Goal: Information Seeking & Learning: Find specific fact

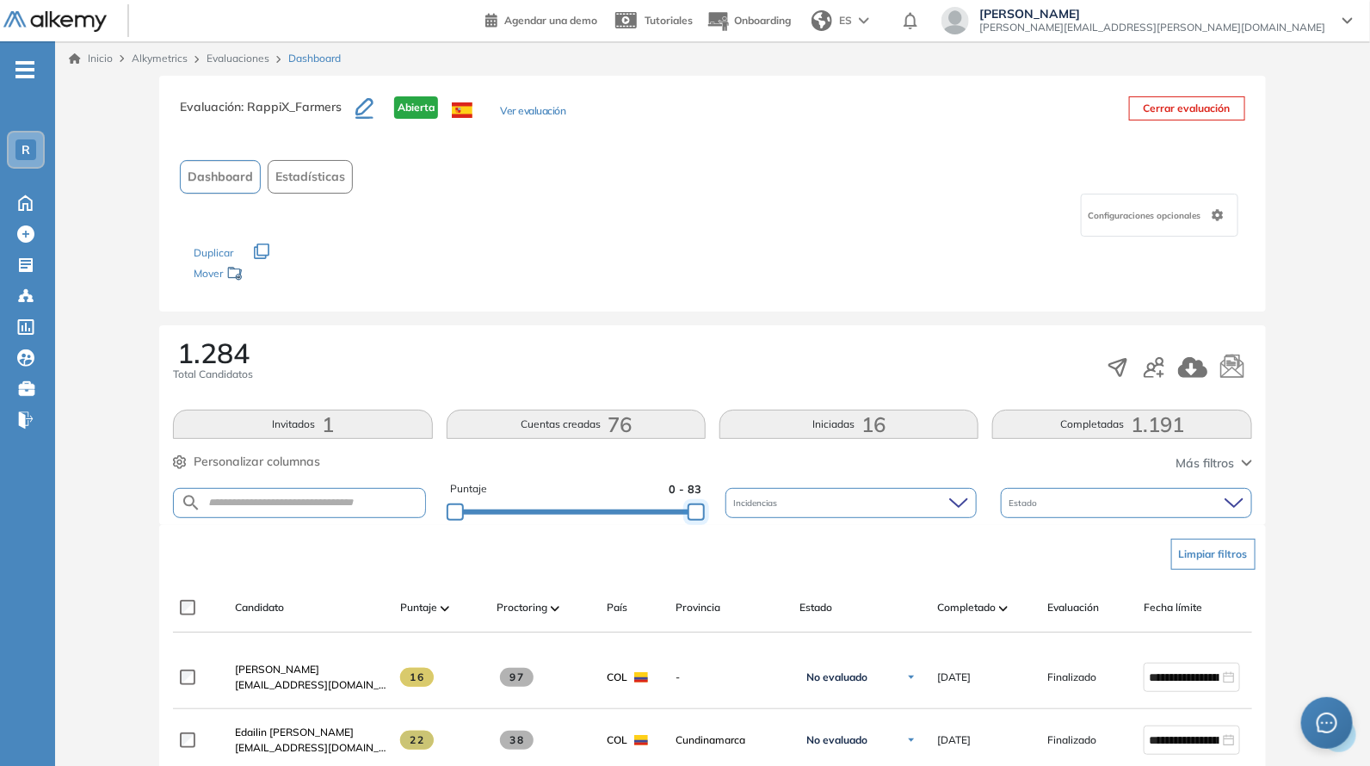
drag, startPoint x: 657, startPoint y: 510, endPoint x: 750, endPoint y: 518, distance: 93.4
click at [750, 518] on div "Puntaje 0 - 83 Incidencias Estado" at bounding box center [712, 503] width 1078 height 44
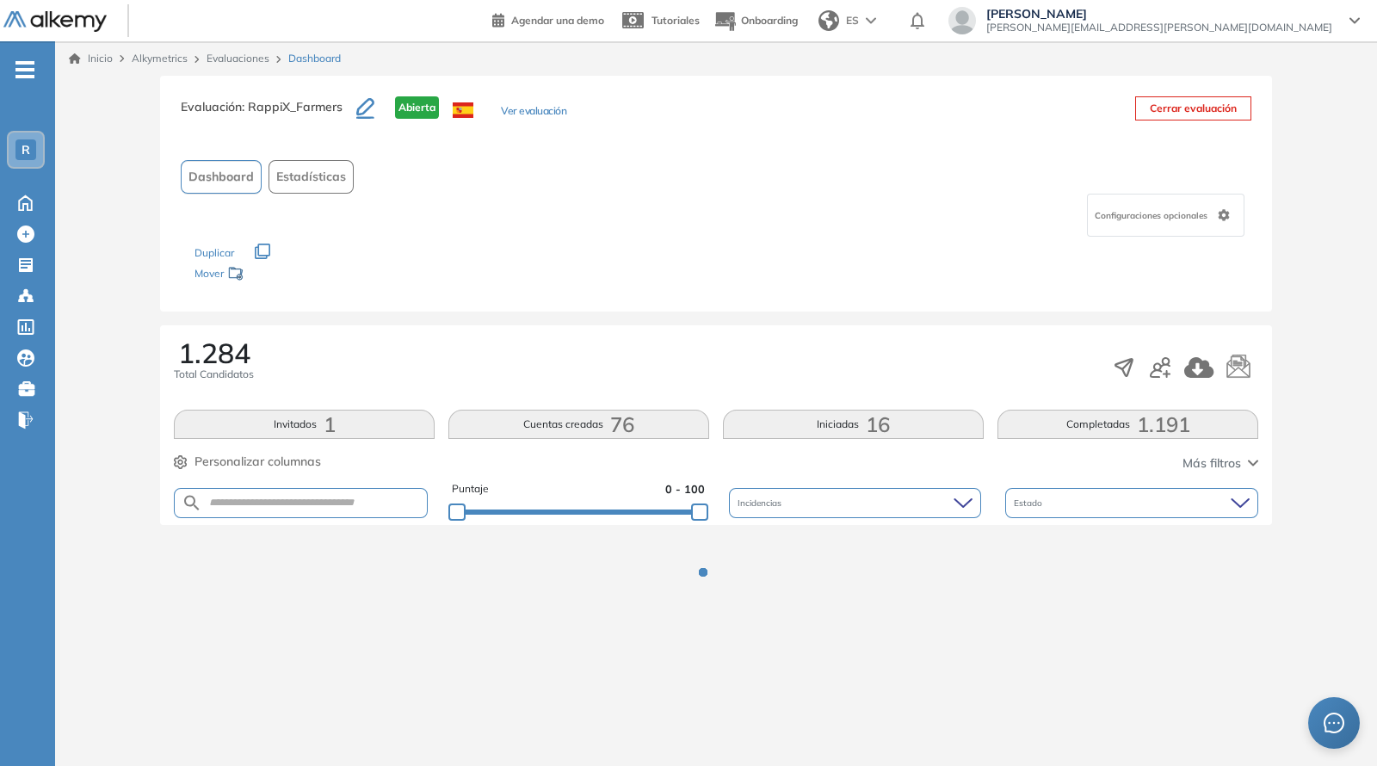
click at [696, 224] on div "Configuraciones opcionales" at bounding box center [716, 215] width 1071 height 43
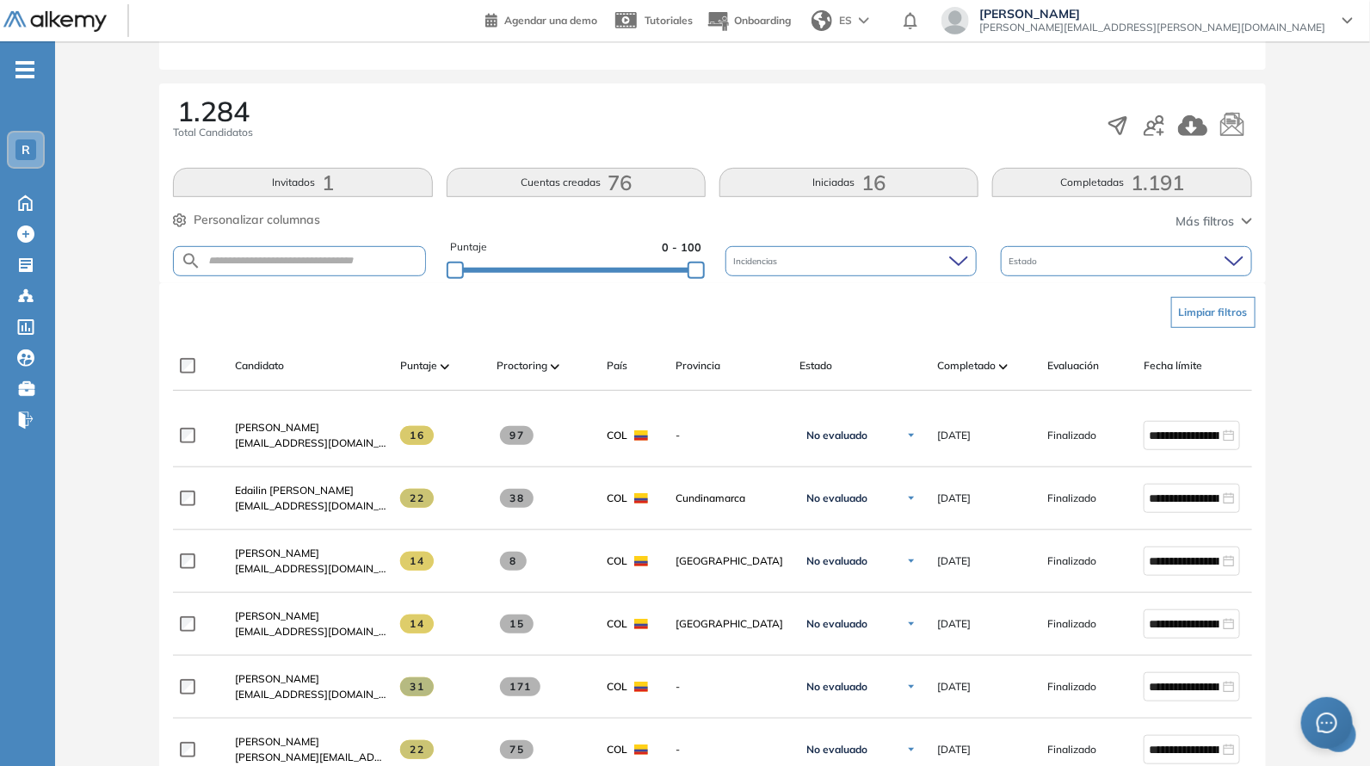
scroll to position [250, 0]
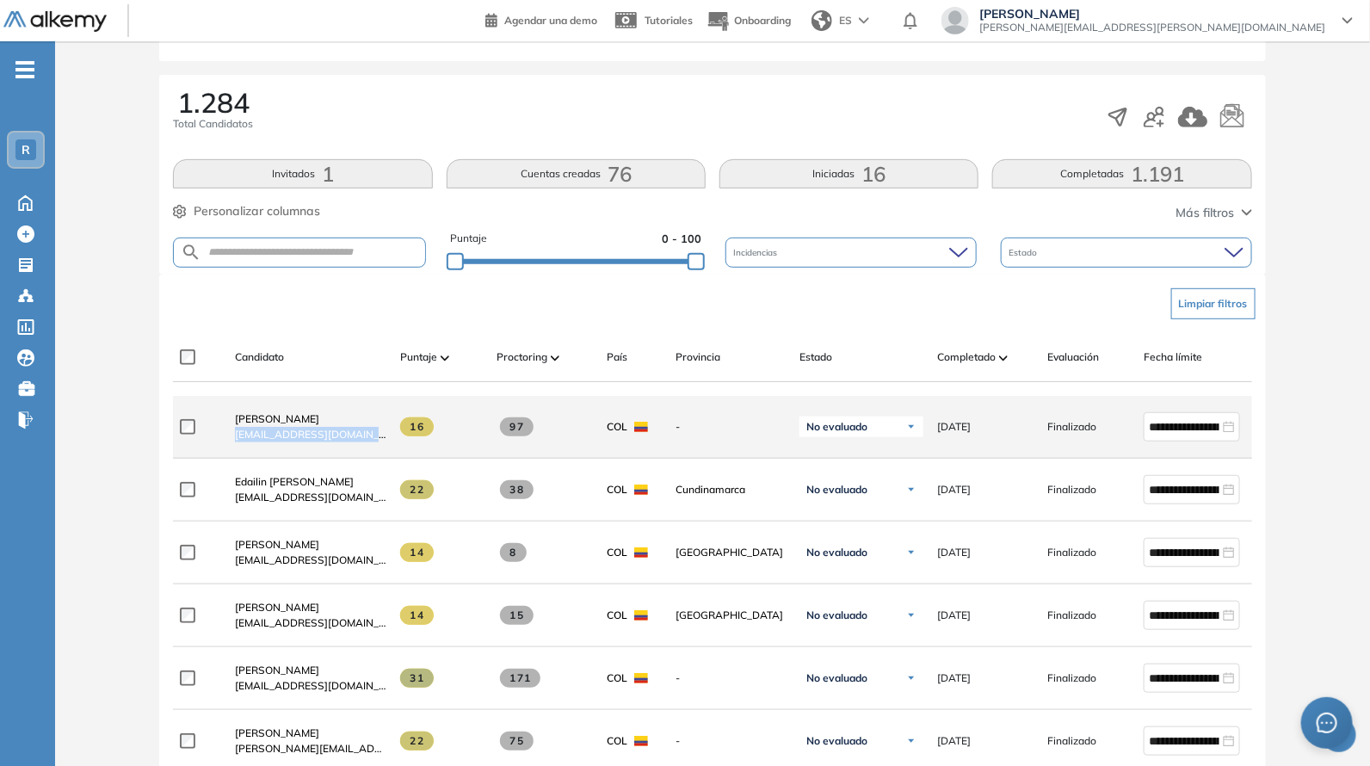
drag, startPoint x: 228, startPoint y: 445, endPoint x: 391, endPoint y: 456, distance: 163.1
click at [391, 456] on div "**********" at bounding box center [751, 427] width 1157 height 63
copy div "[EMAIL_ADDRESS][DOMAIN_NAME]"
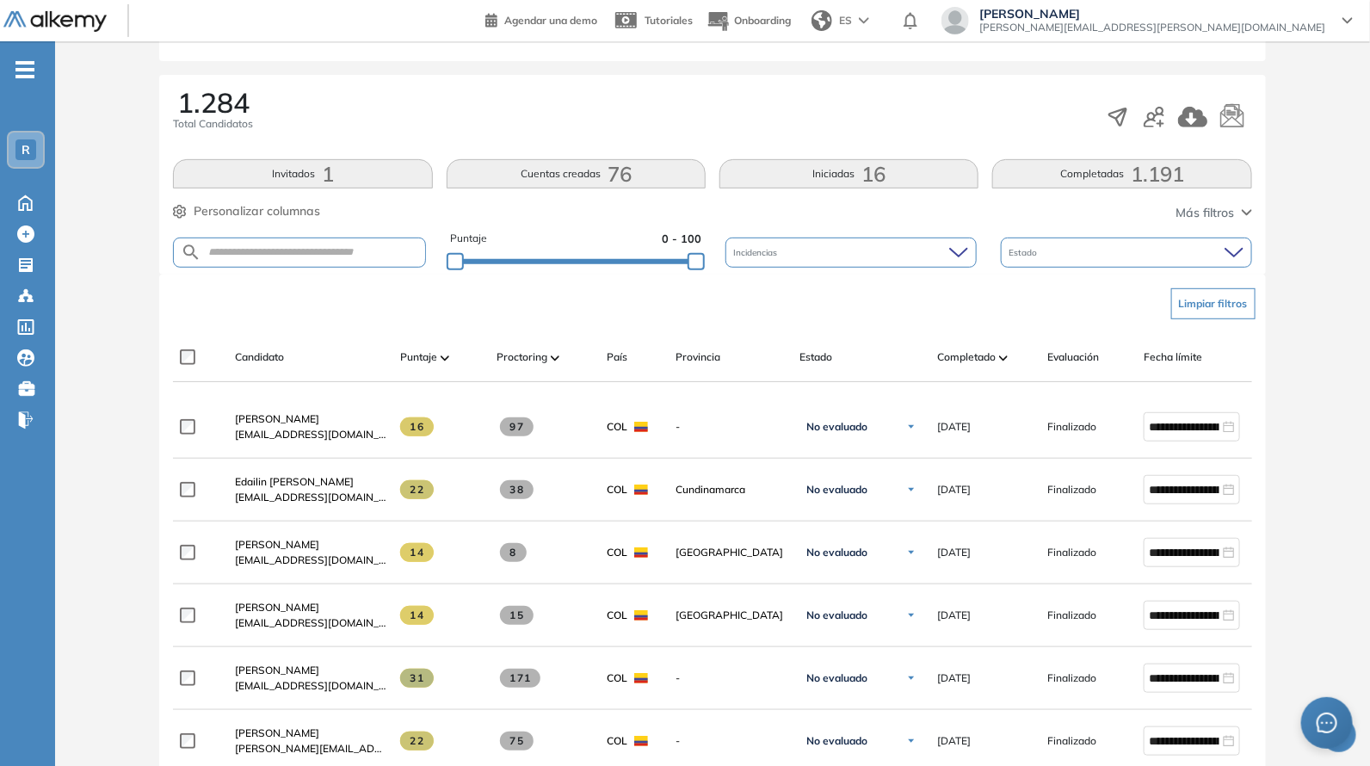
click at [291, 312] on div "Limpiar filtros" at bounding box center [715, 304] width 1078 height 52
click at [293, 257] on form at bounding box center [299, 253] width 252 height 30
click at [293, 255] on input "text" at bounding box center [312, 252] width 223 height 13
paste input "**********"
type input "**********"
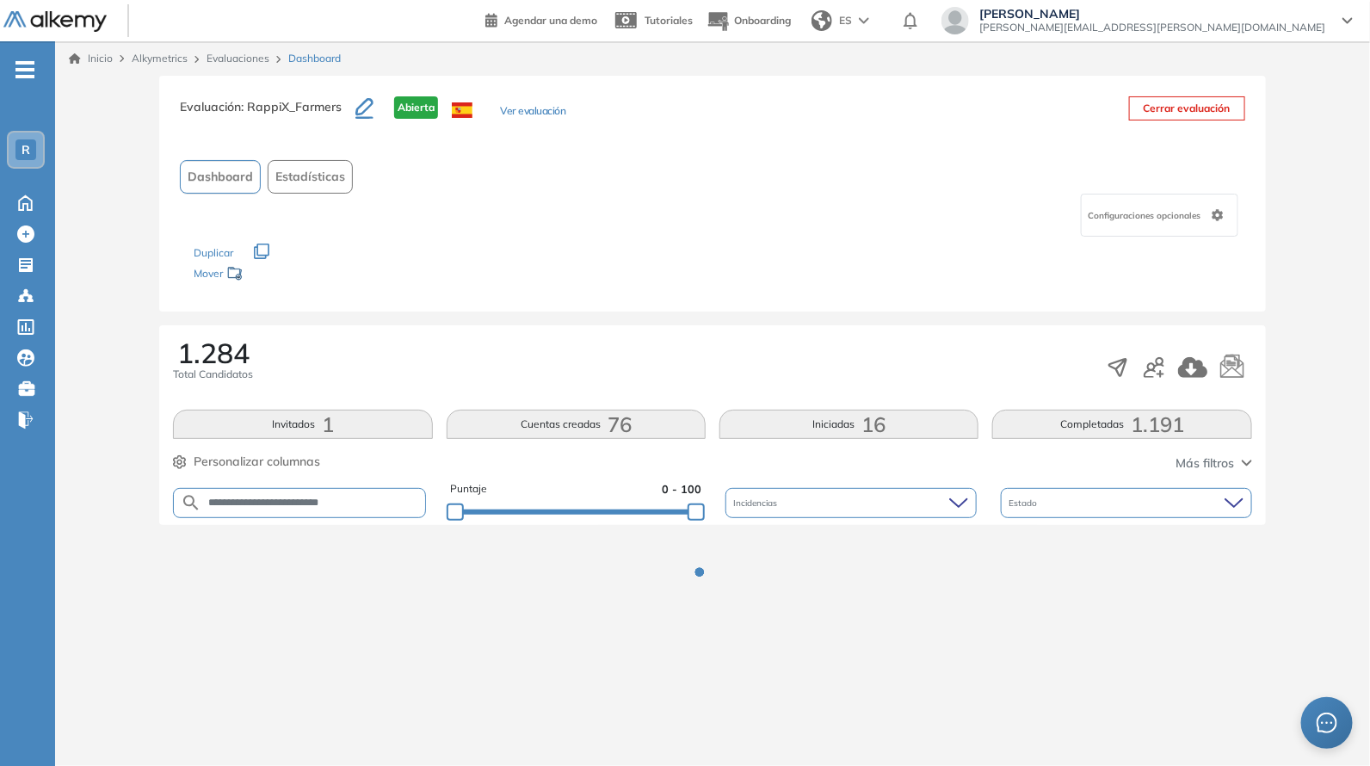
scroll to position [0, 0]
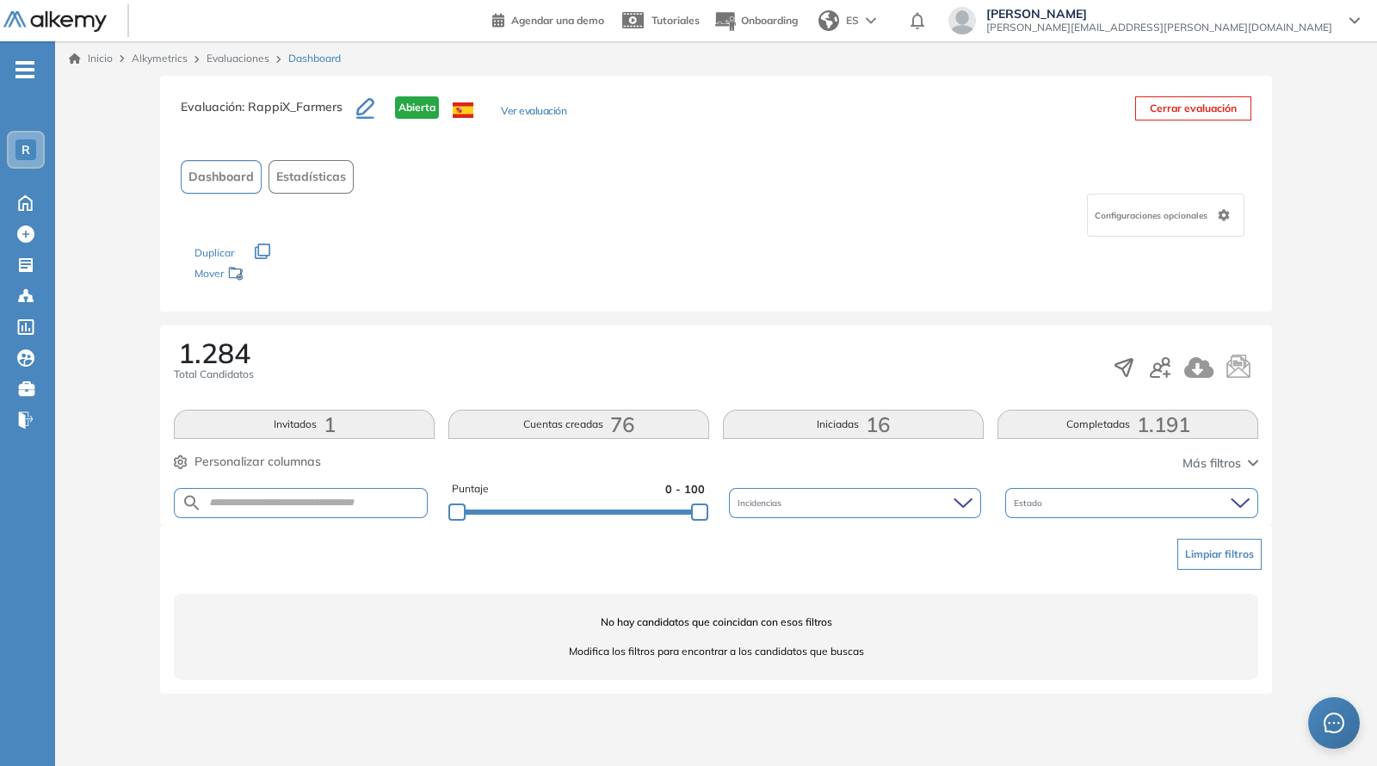
click at [594, 501] on div "Puntaje 0 - 100" at bounding box center [578, 503] width 253 height 44
click at [602, 517] on div "Puntaje 0 - 100" at bounding box center [578, 503] width 253 height 44
click at [618, 504] on div "Puntaje 0 - 100" at bounding box center [578, 503] width 253 height 44
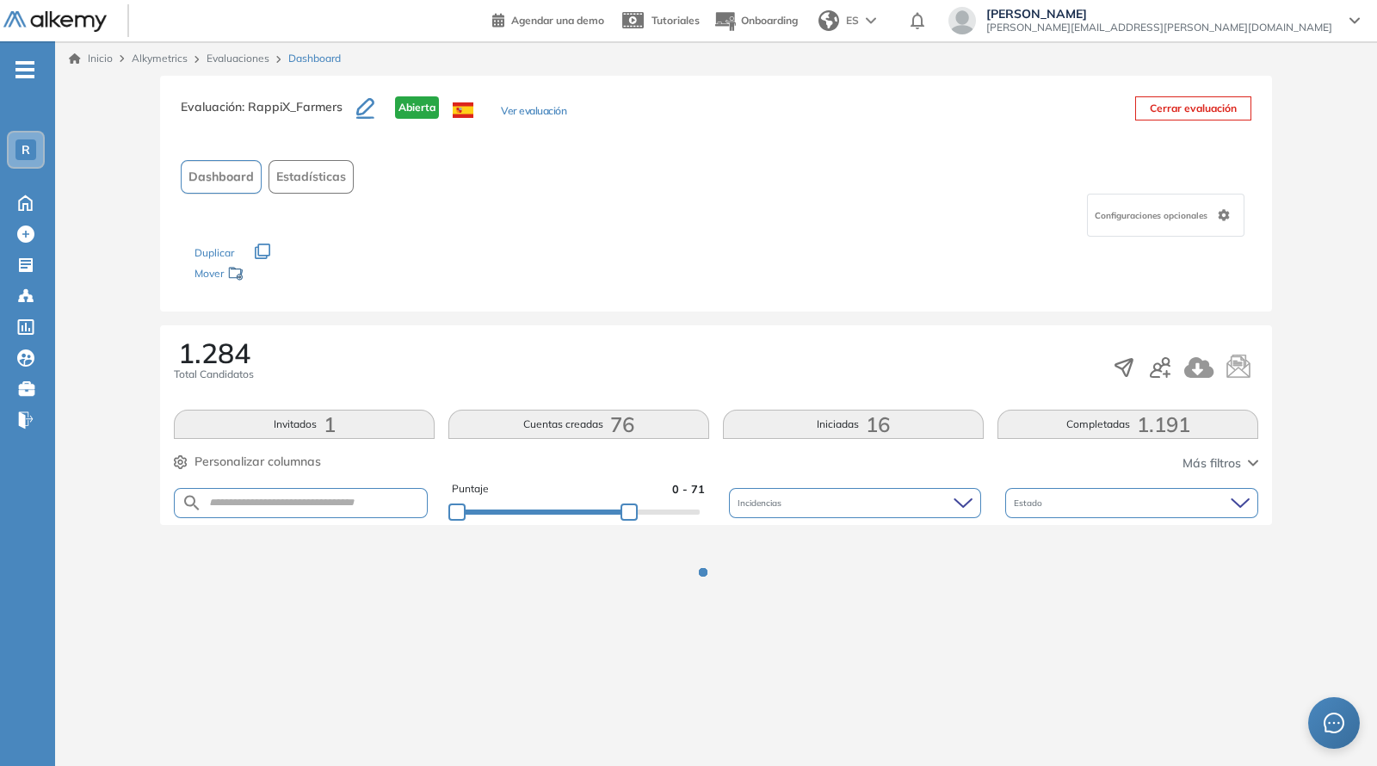
click at [630, 511] on div at bounding box center [578, 511] width 243 height 10
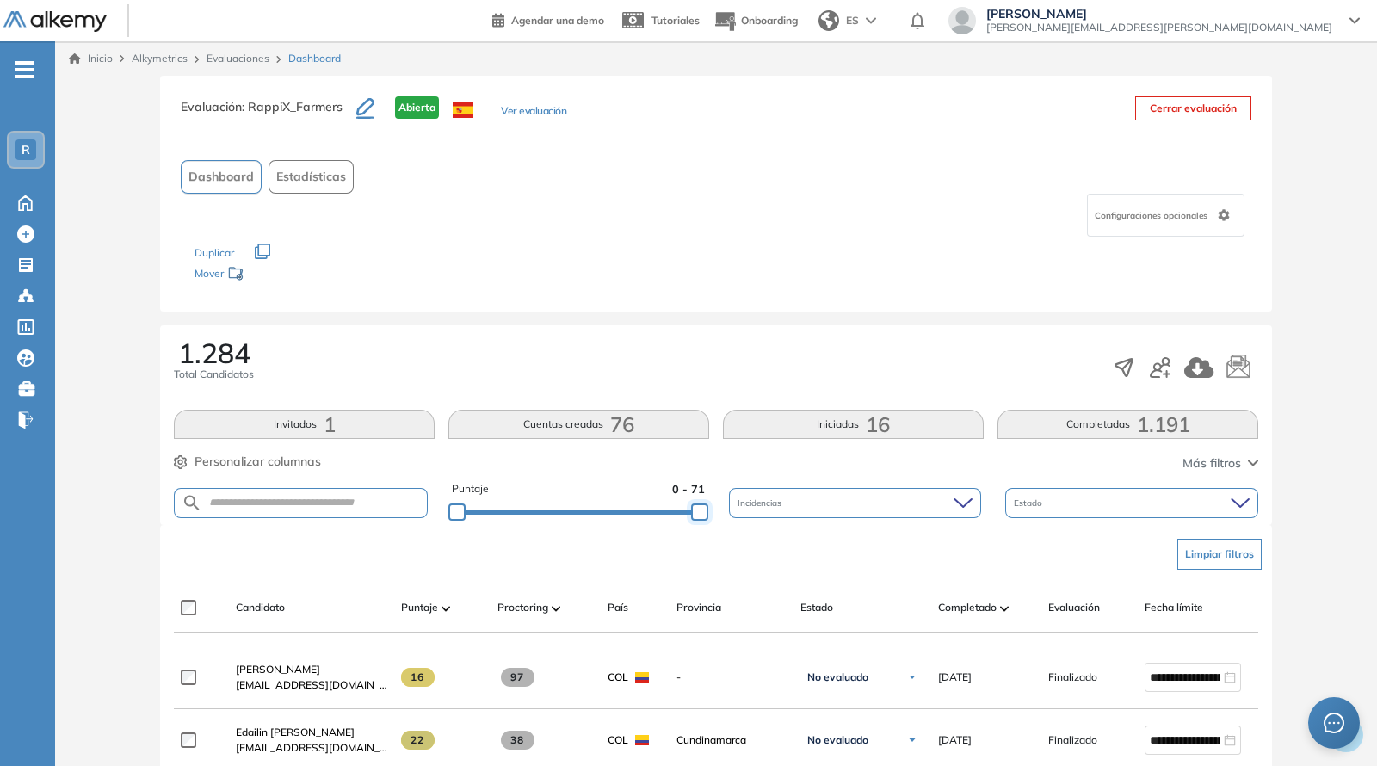
drag, startPoint x: 630, startPoint y: 511, endPoint x: 751, endPoint y: 527, distance: 122.3
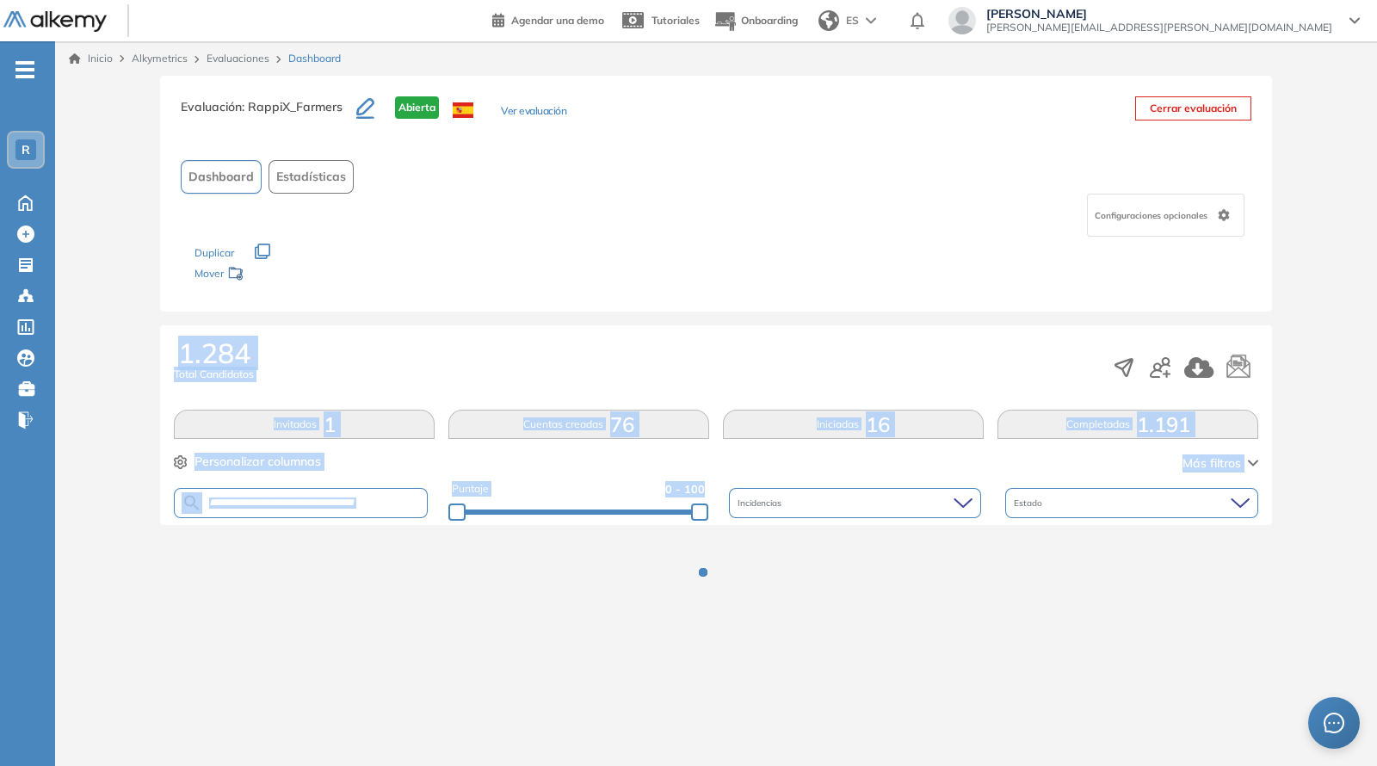
click at [743, 559] on div at bounding box center [716, 585] width 1308 height 120
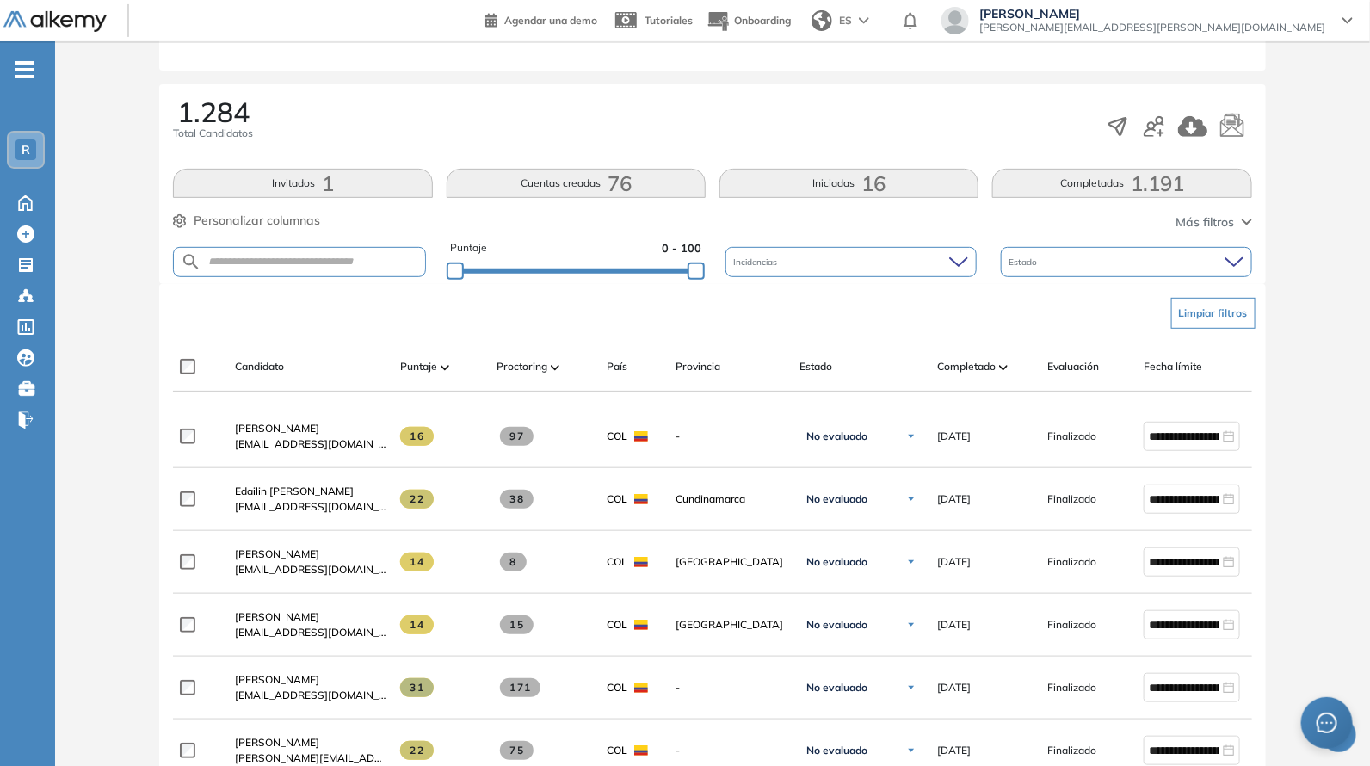
scroll to position [250, 0]
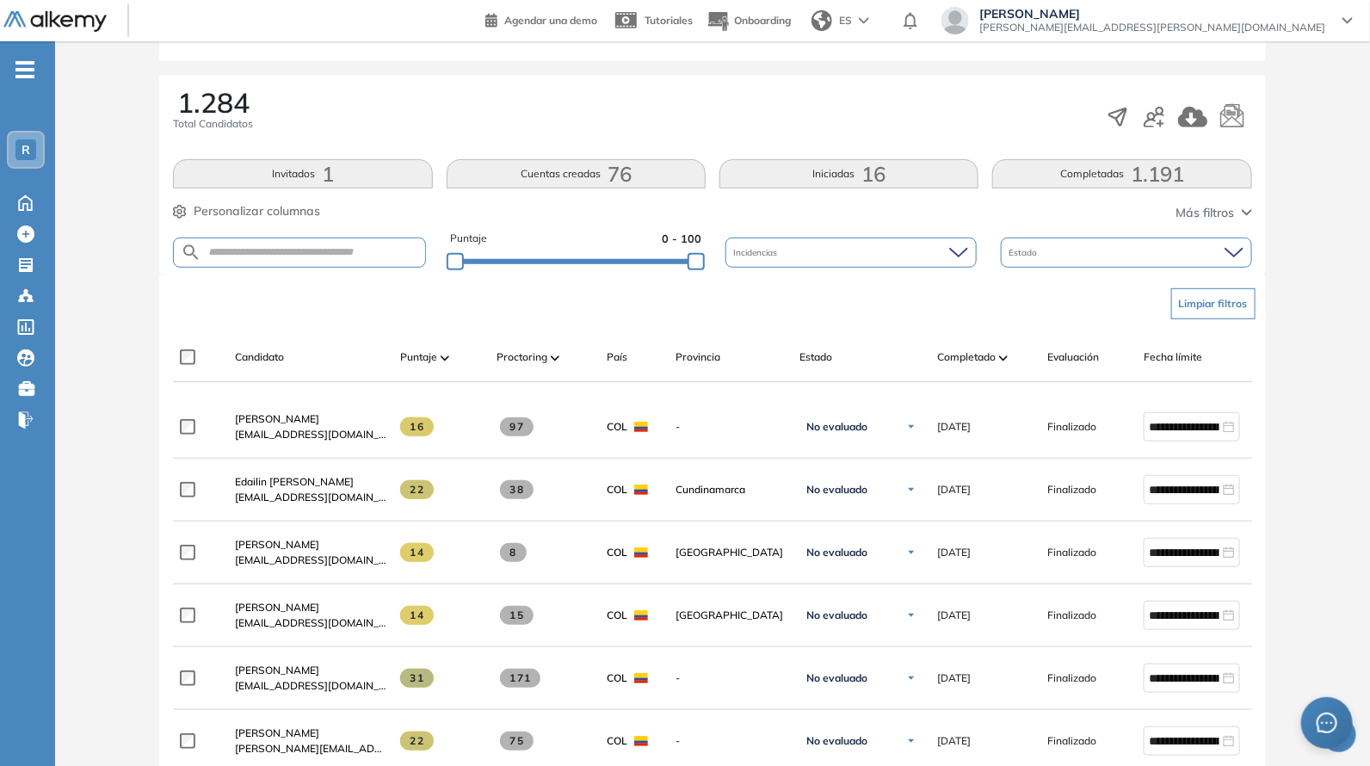
click at [331, 355] on div "Candidato" at bounding box center [310, 356] width 151 height 15
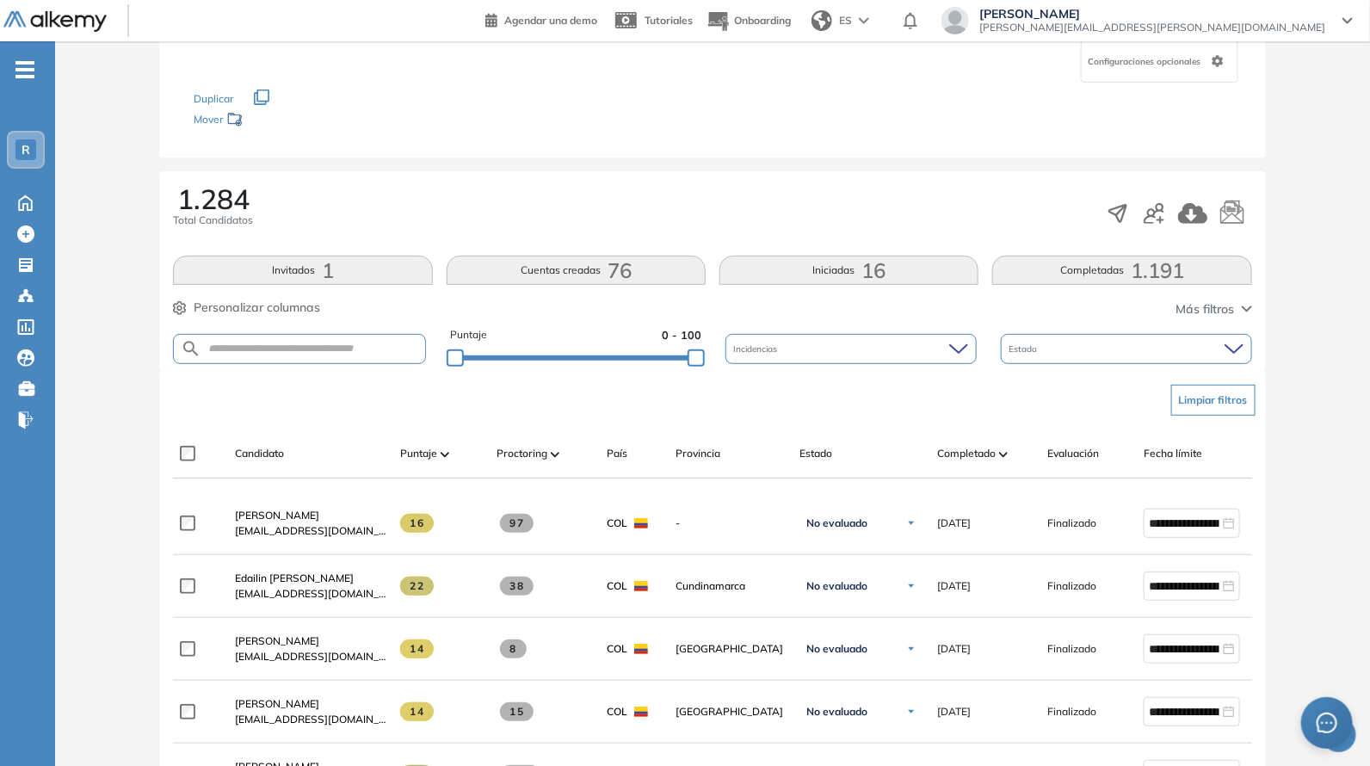
scroll to position [0, 0]
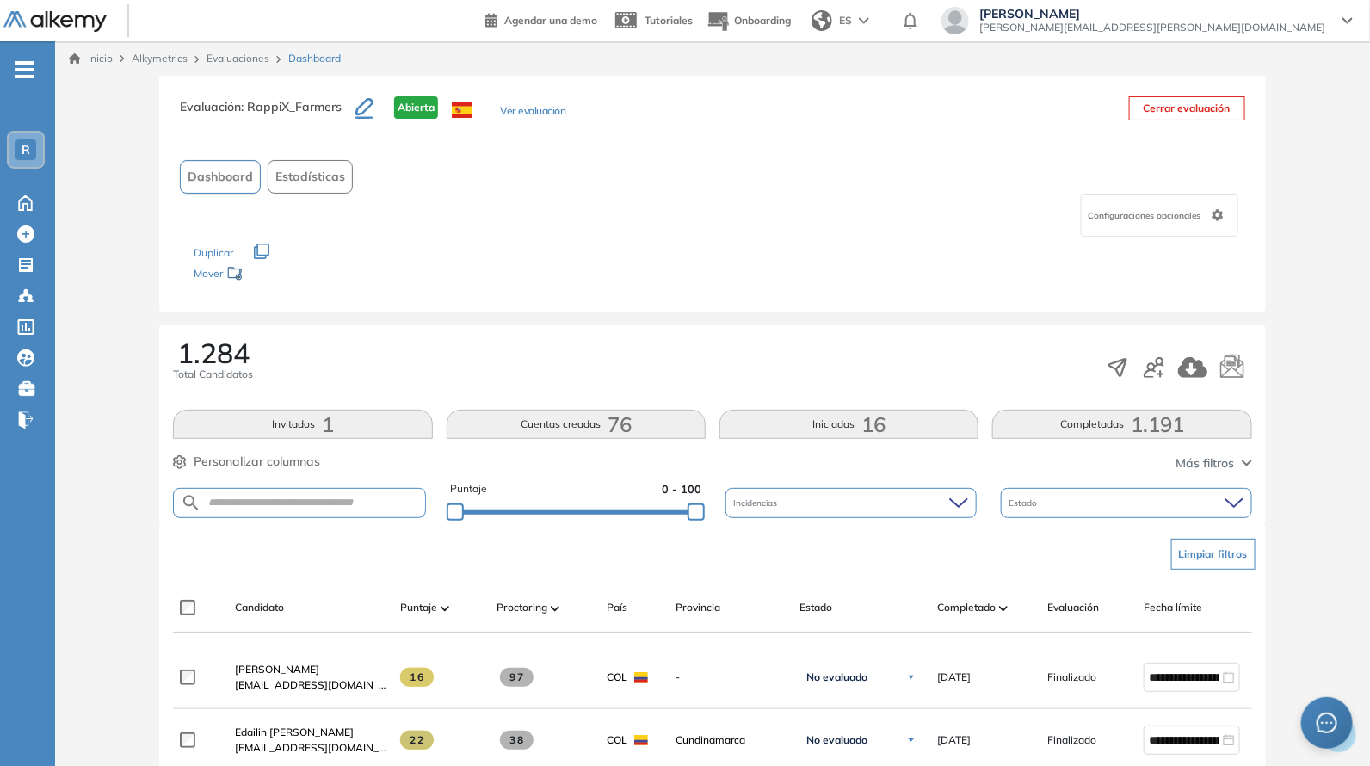
click at [615, 516] on div "Puntaje 0 - 100" at bounding box center [575, 503] width 251 height 44
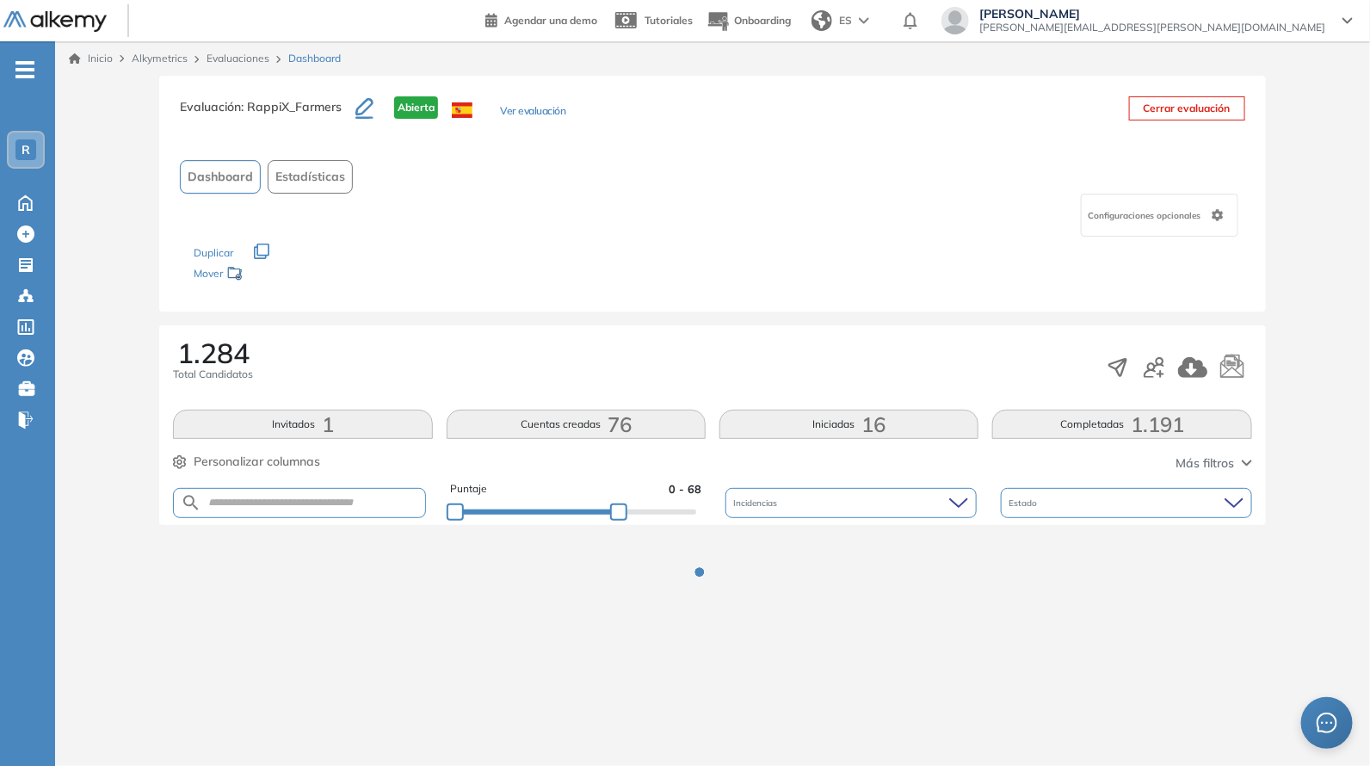
click at [620, 512] on div at bounding box center [575, 511] width 241 height 10
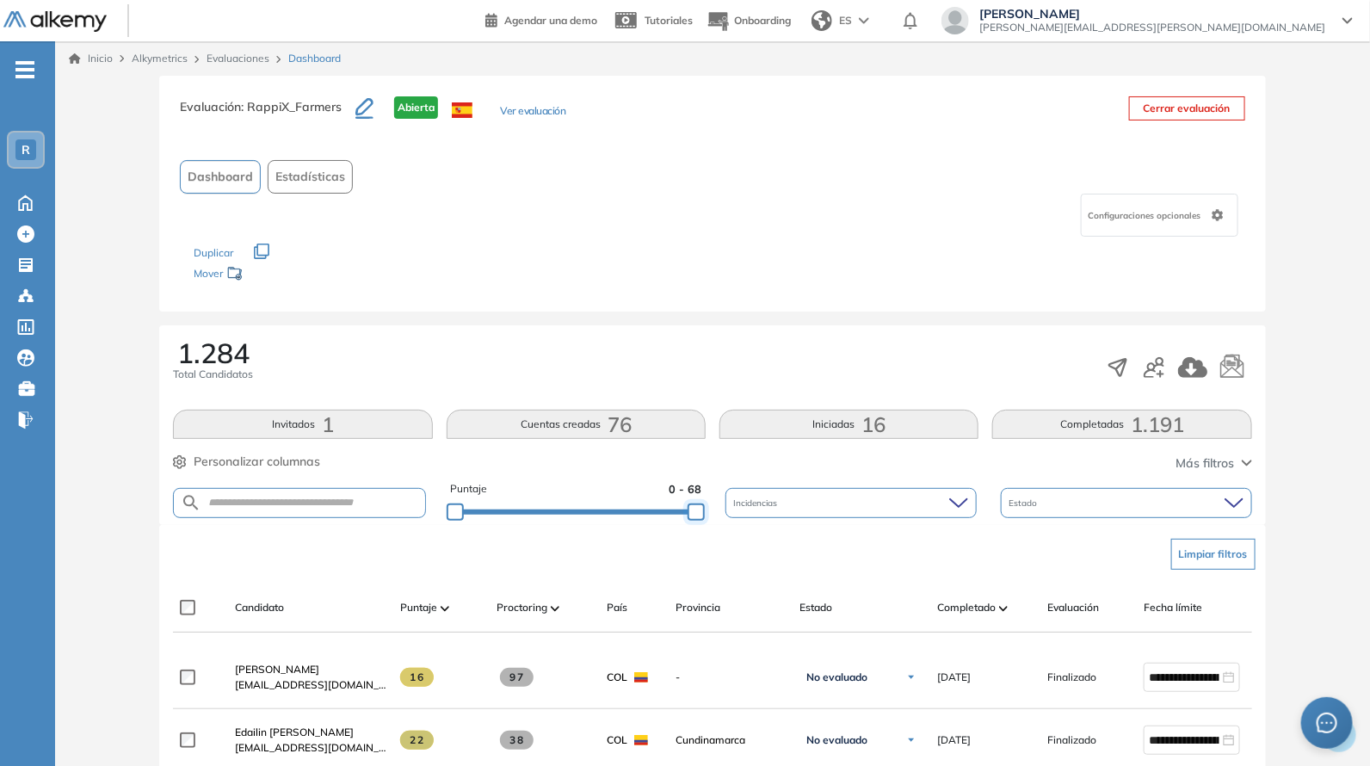
drag, startPoint x: 620, startPoint y: 512, endPoint x: 789, endPoint y: 448, distance: 181.1
click at [766, 510] on div "Puntaje 0 - 68 Incidencias Estado" at bounding box center [712, 503] width 1078 height 44
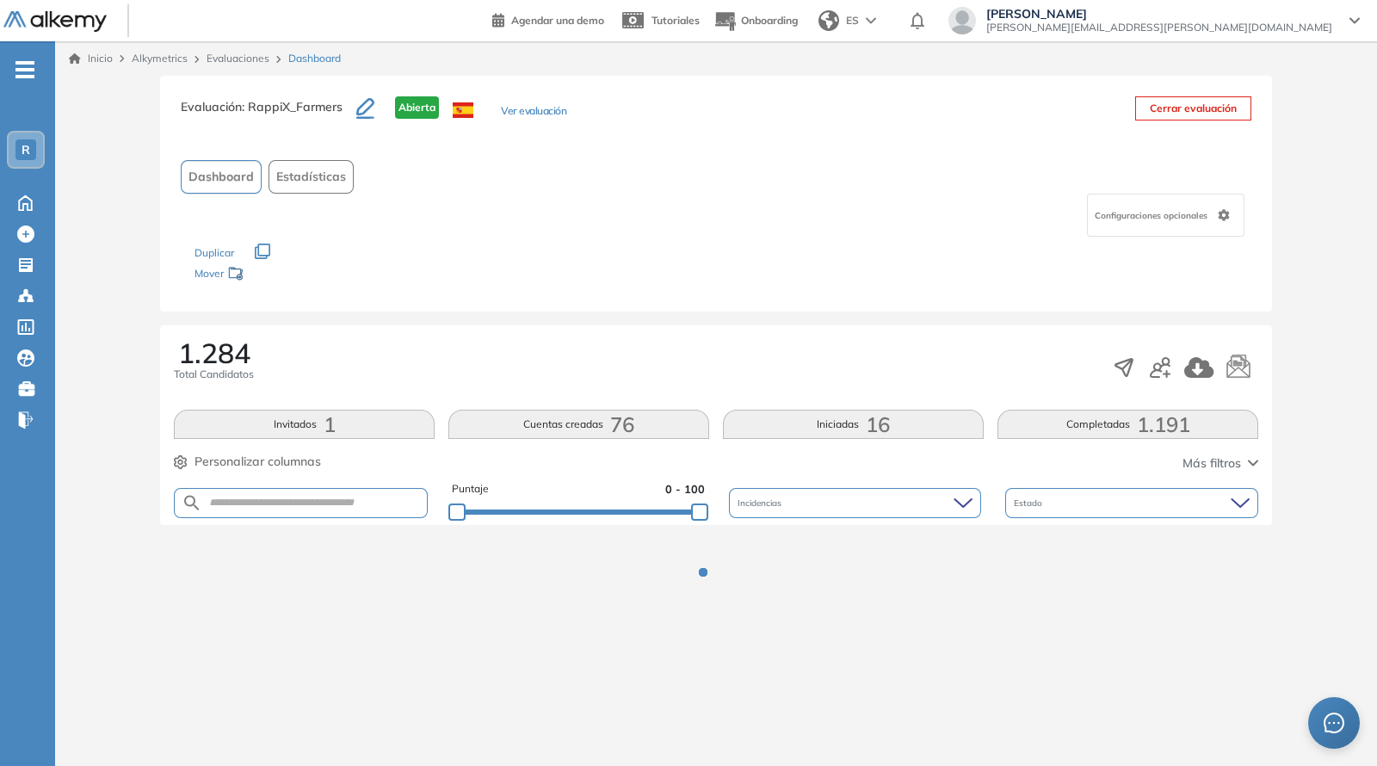
click at [745, 362] on div "1.284 Total Candidatos" at bounding box center [716, 367] width 1084 height 57
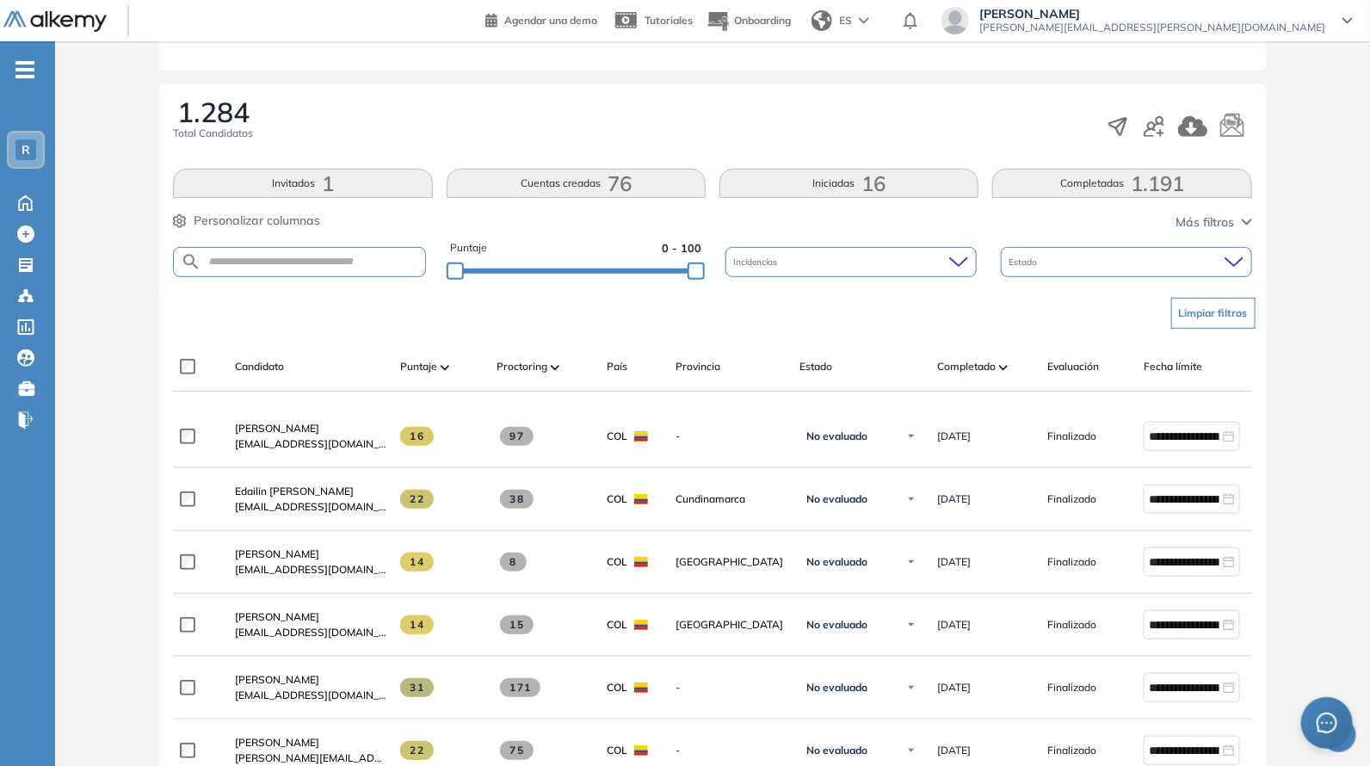
scroll to position [250, 0]
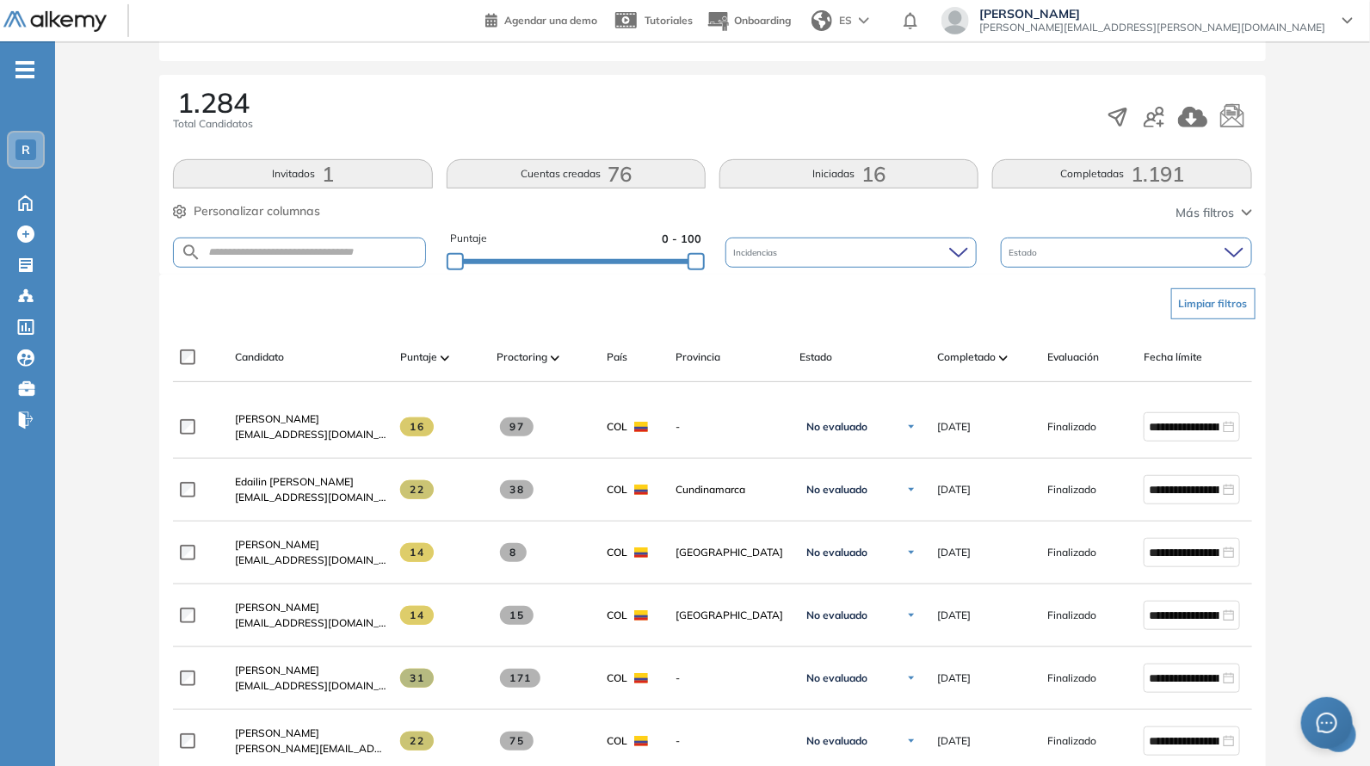
click at [598, 266] on div "Puntaje 0 - 100" at bounding box center [575, 253] width 251 height 44
click at [607, 263] on div "Evaluación : RappiX_Farmers Abierta Ver evaluación Cerrar evaluación Dashboard …" at bounding box center [712, 750] width 1301 height 1850
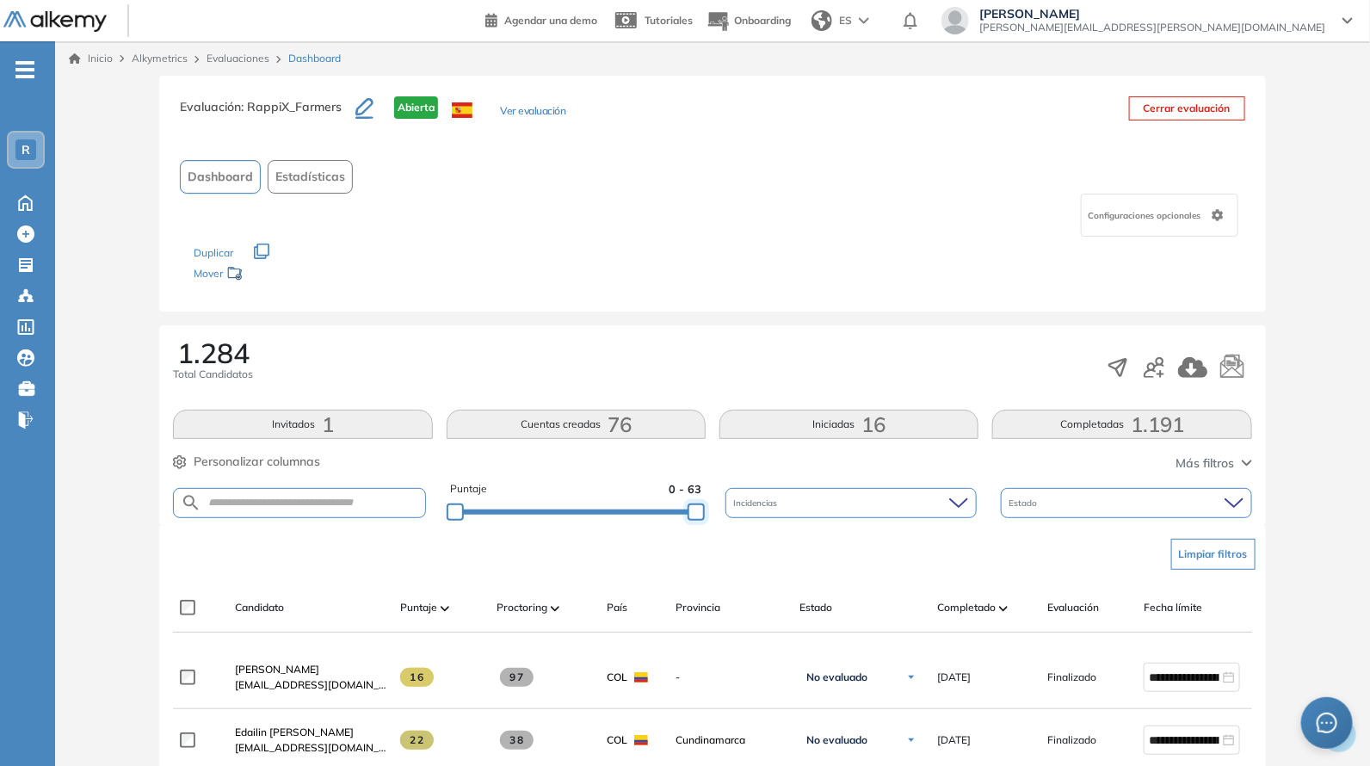
drag, startPoint x: 606, startPoint y: 507, endPoint x: 709, endPoint y: 349, distance: 189.1
click at [782, 516] on div "Puntaje 0 - 63 Incidencias Estado" at bounding box center [712, 503] width 1078 height 44
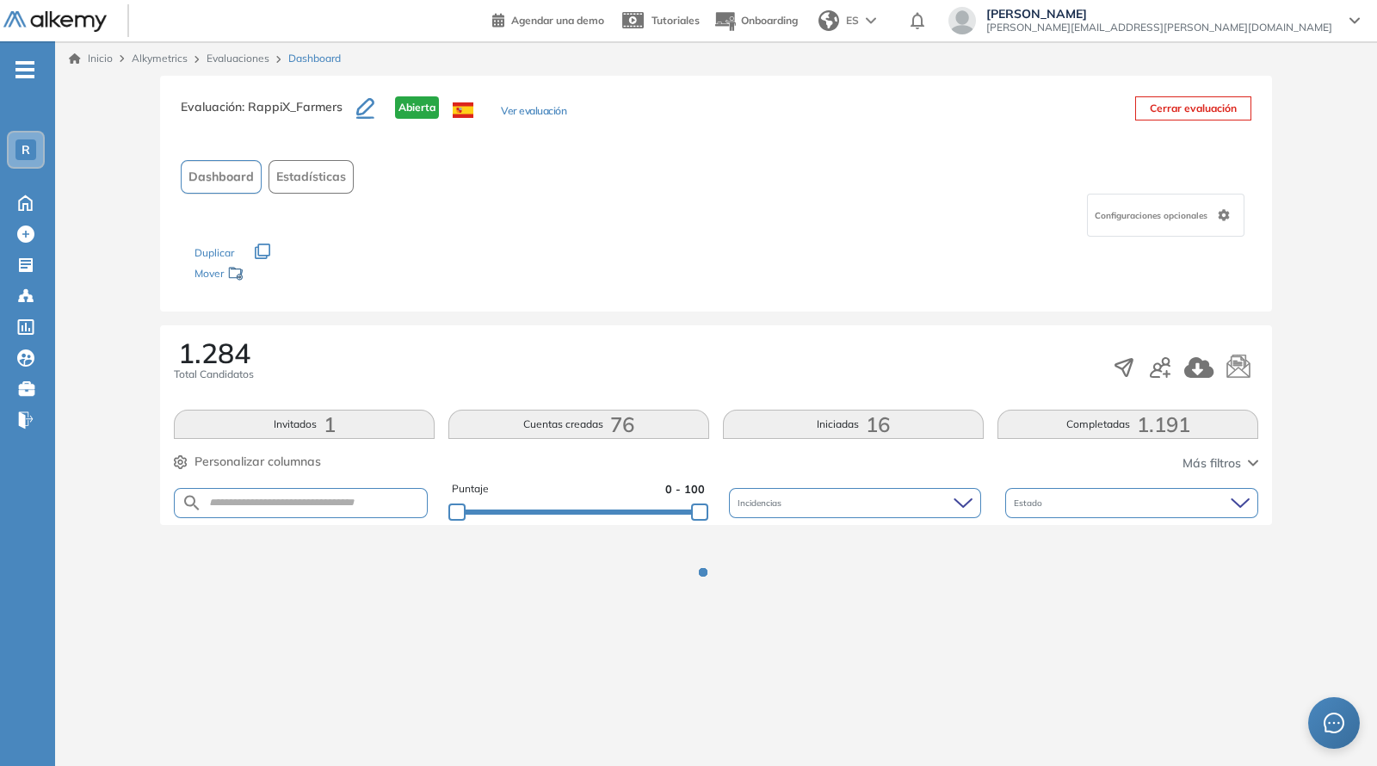
click at [701, 307] on div "Evaluación : RappiX_Farmers Abierta Ver evaluación Cerrar evaluación Dashboard …" at bounding box center [716, 194] width 1112 height 236
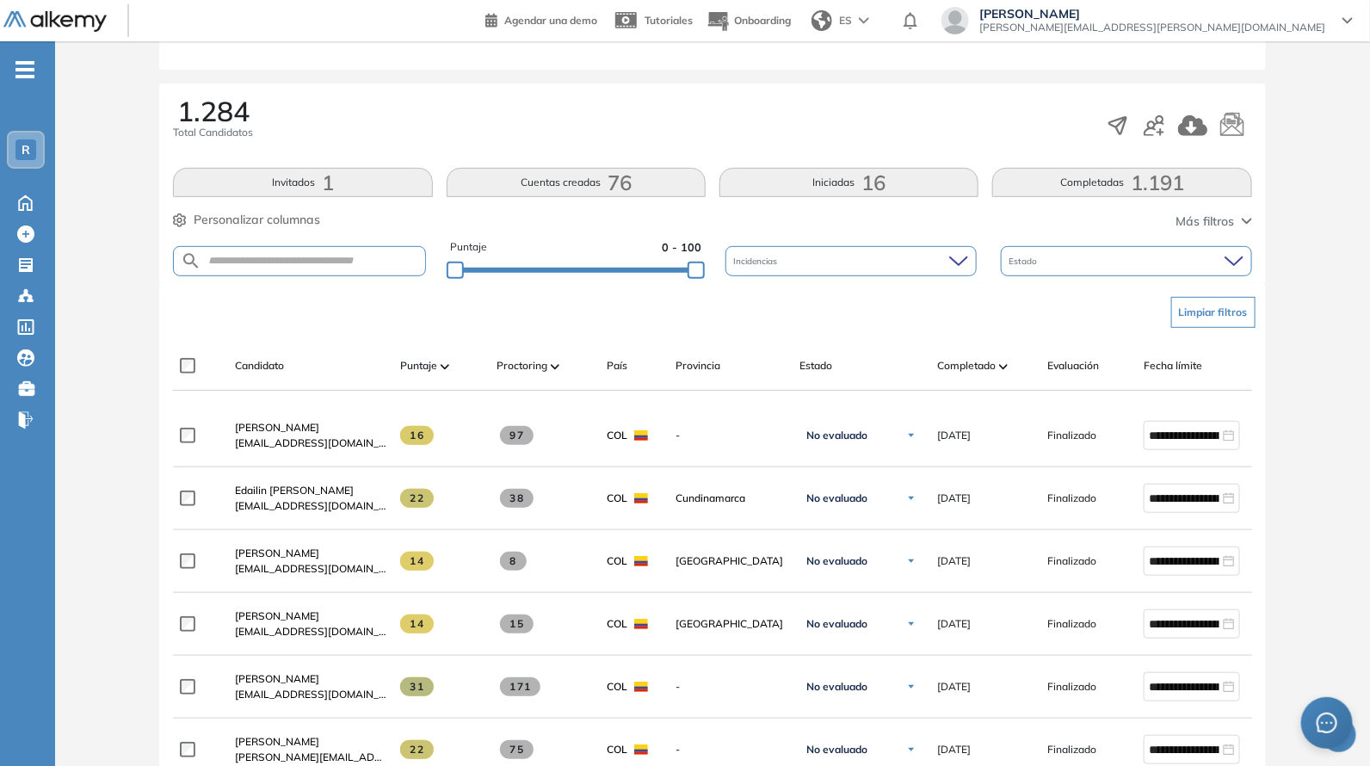
scroll to position [250, 0]
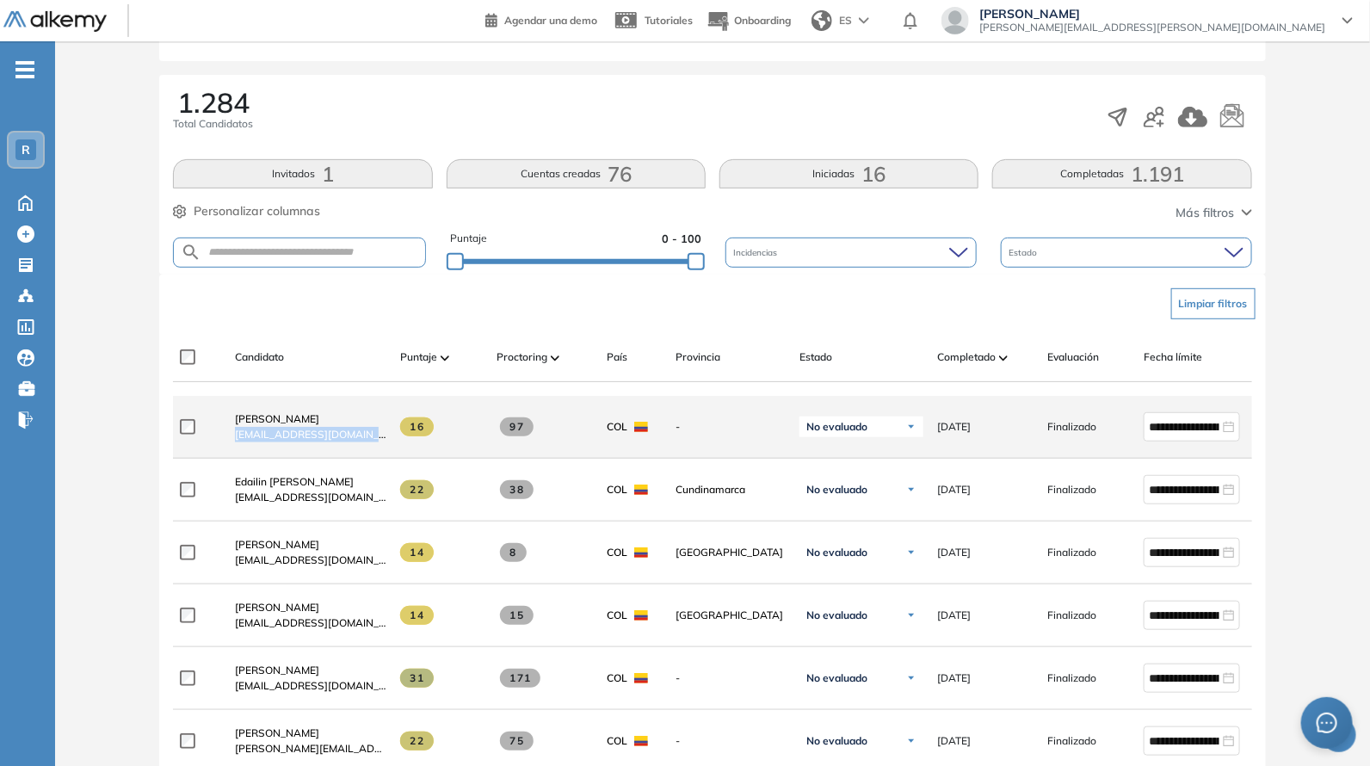
drag, startPoint x: 231, startPoint y: 448, endPoint x: 395, endPoint y: 446, distance: 164.4
click at [395, 446] on div "**********" at bounding box center [751, 427] width 1157 height 63
copy div "[EMAIL_ADDRESS][DOMAIN_NAME]"
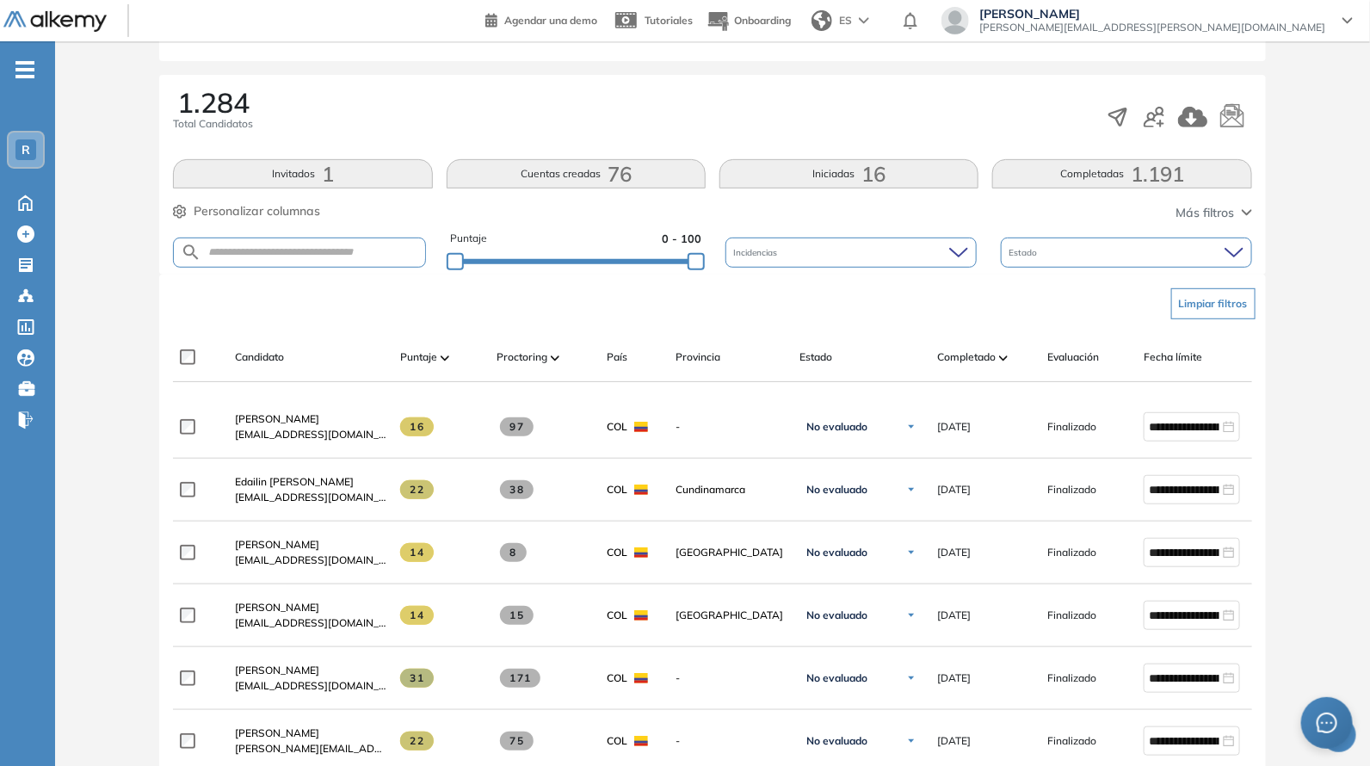
click at [354, 336] on div "Candidato Puntaje Proctoring País Provincia Estado Completado Evaluación Fecha …" at bounding box center [712, 357] width 1078 height 49
drag, startPoint x: 692, startPoint y: 259, endPoint x: 652, endPoint y: 282, distance: 45.9
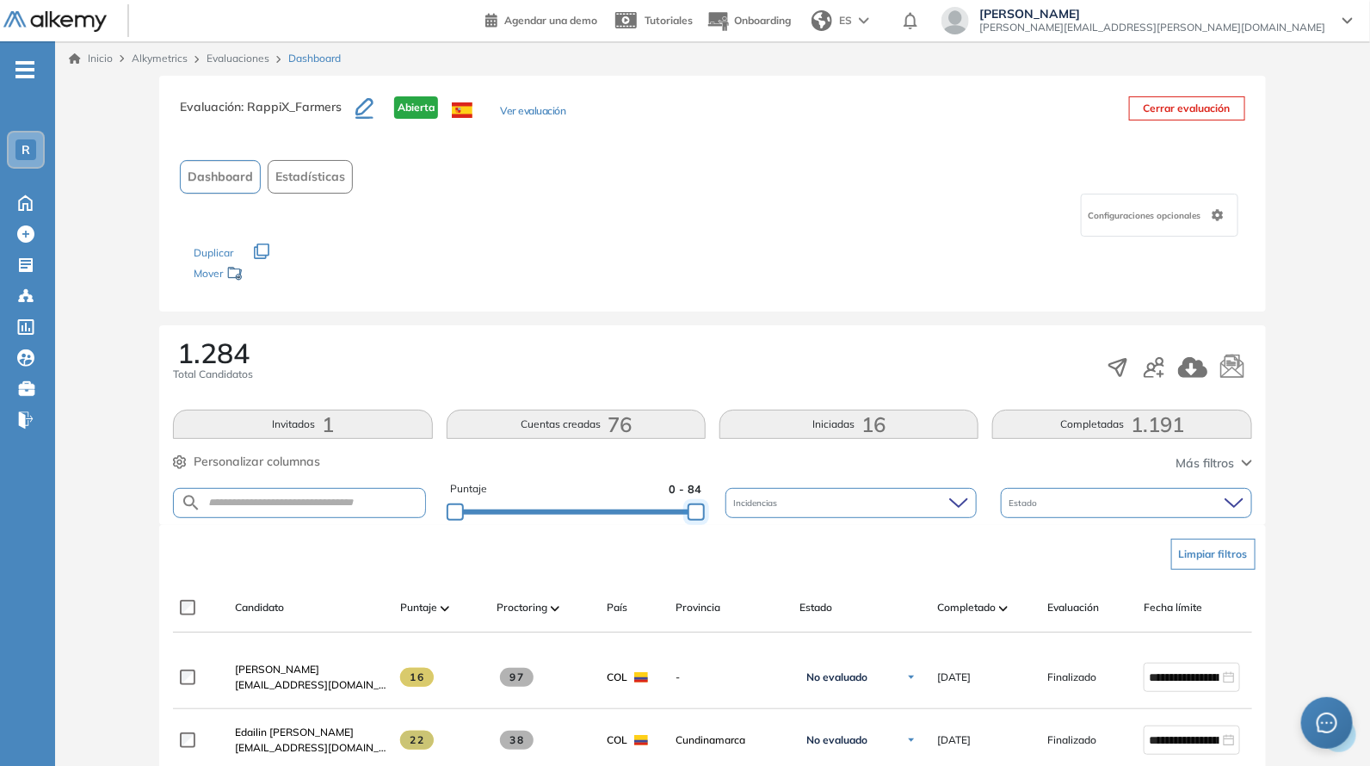
drag, startPoint x: 651, startPoint y: 512, endPoint x: 740, endPoint y: 505, distance: 89.8
click at [738, 516] on div "Puntaje 0 - 84 Incidencias Estado" at bounding box center [712, 503] width 1078 height 44
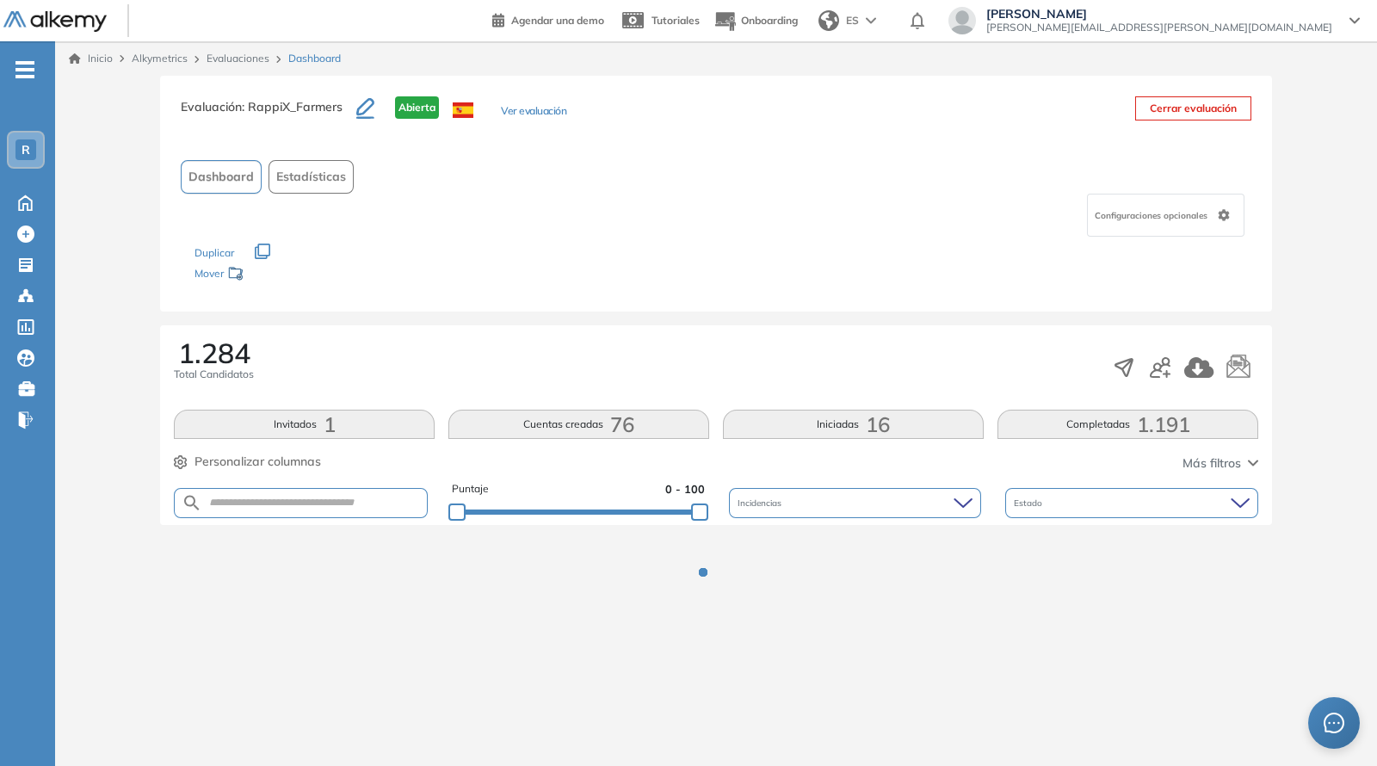
click at [689, 315] on div "Evaluación : RappiX_Farmers Abierta Ver evaluación Cerrar evaluación Dashboard …" at bounding box center [716, 361] width 1308 height 570
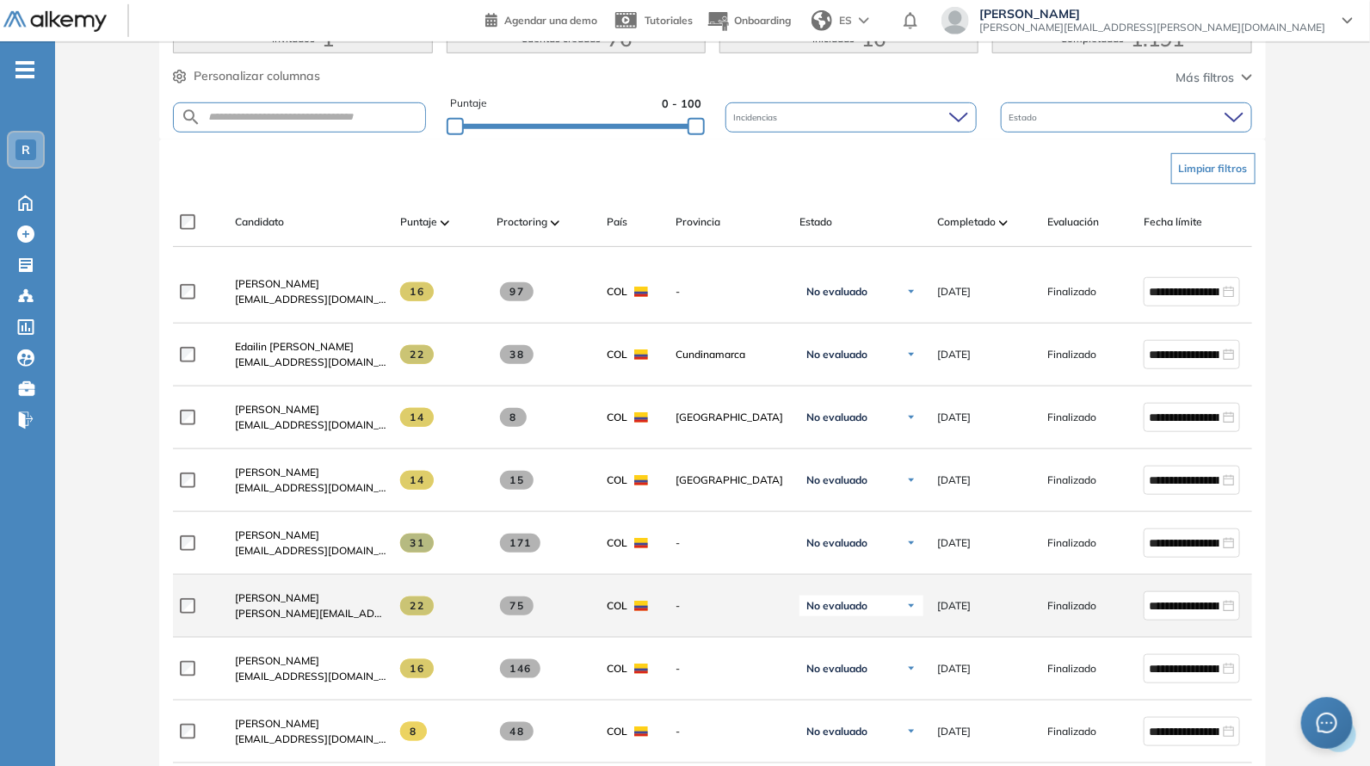
scroll to position [502, 0]
